Goal: Obtain resource: Download file/media

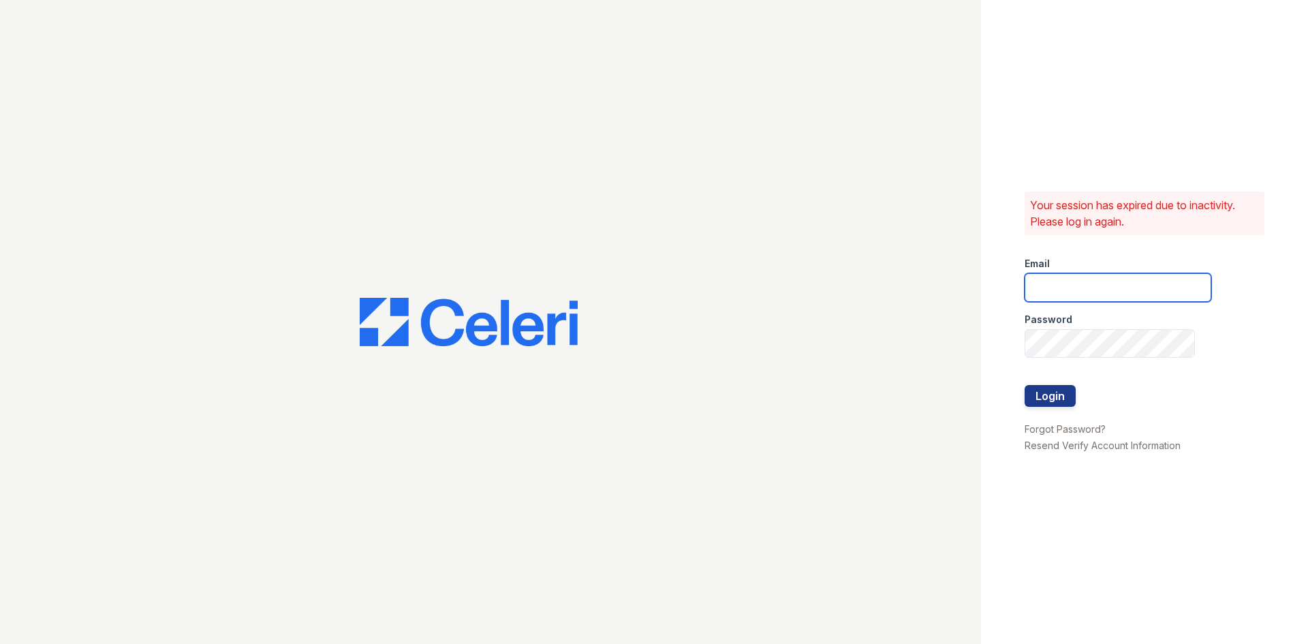
click at [1067, 288] on input "email" at bounding box center [1118, 287] width 187 height 29
type input "[EMAIL_ADDRESS][DOMAIN_NAME]"
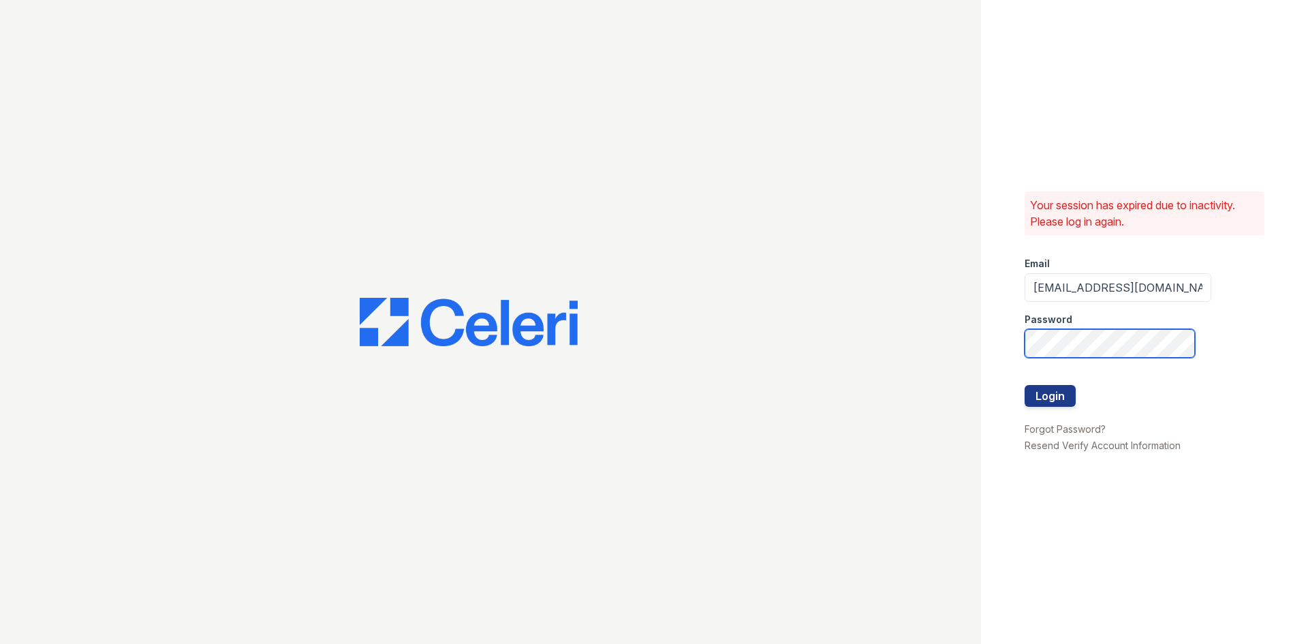
click at [1025, 385] on button "Login" at bounding box center [1050, 396] width 51 height 22
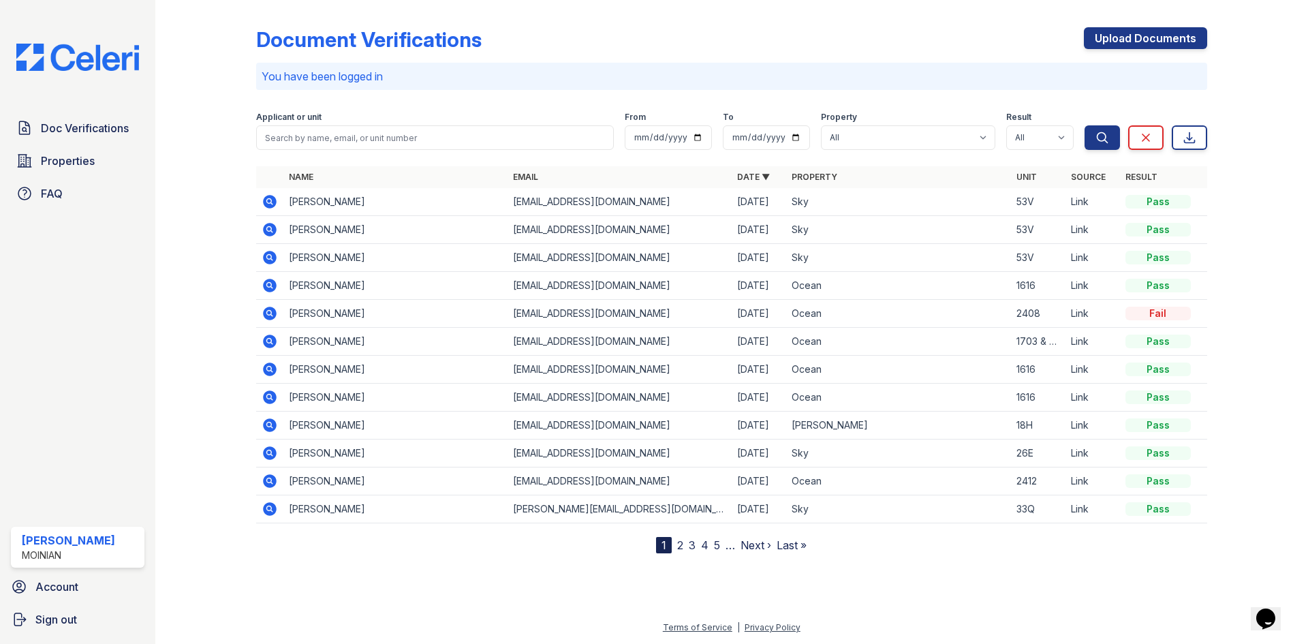
click at [270, 342] on icon at bounding box center [268, 340] width 3 height 3
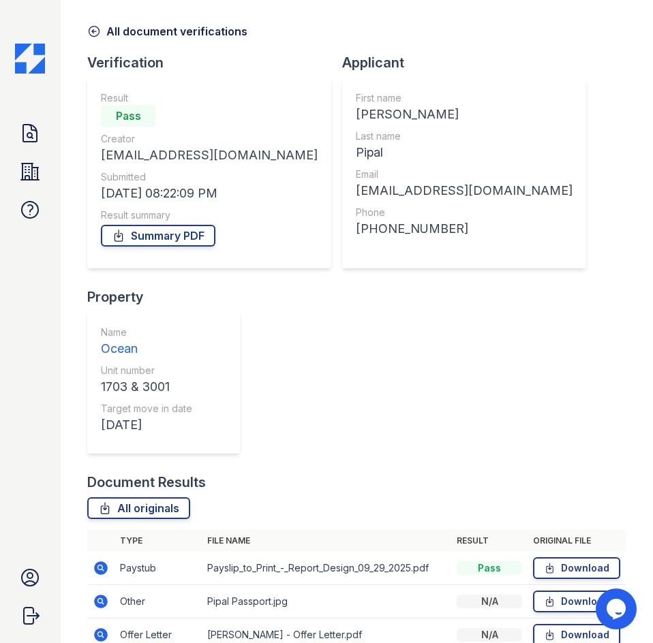
scroll to position [68, 0]
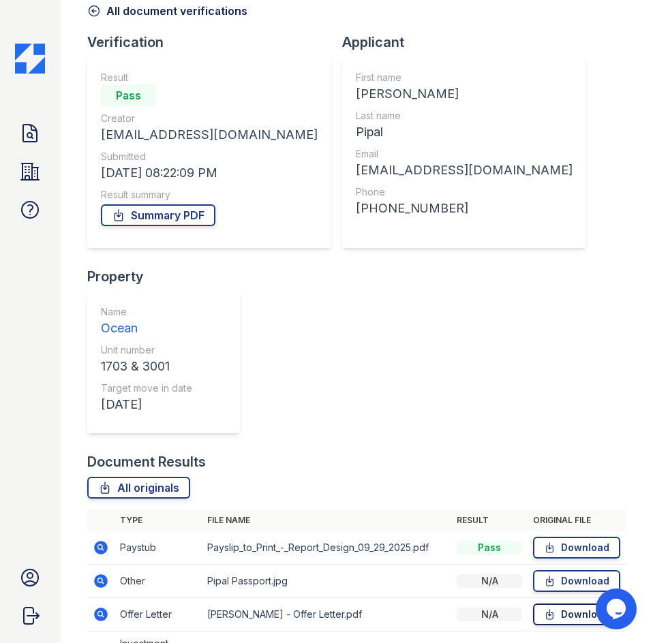
click at [565, 604] on link "Download" at bounding box center [576, 615] width 87 height 22
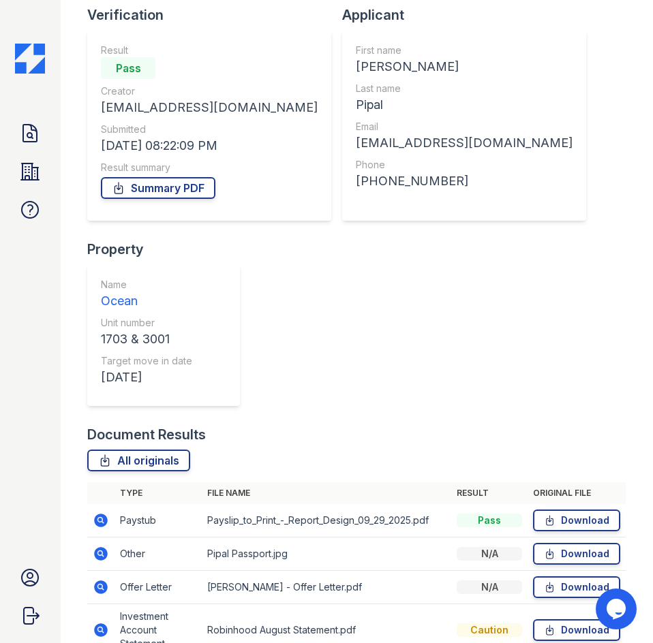
scroll to position [117, 0]
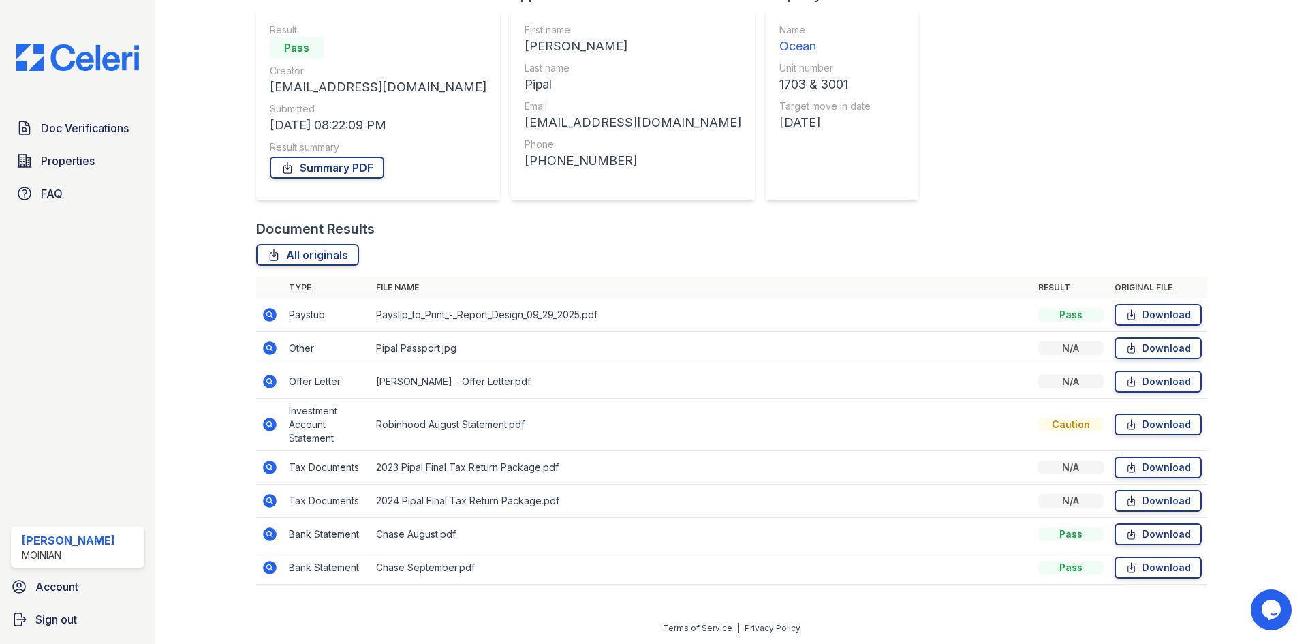
scroll to position [117, 0]
click at [1126, 497] on icon at bounding box center [1132, 500] width 12 height 14
